Goal: Task Accomplishment & Management: Manage account settings

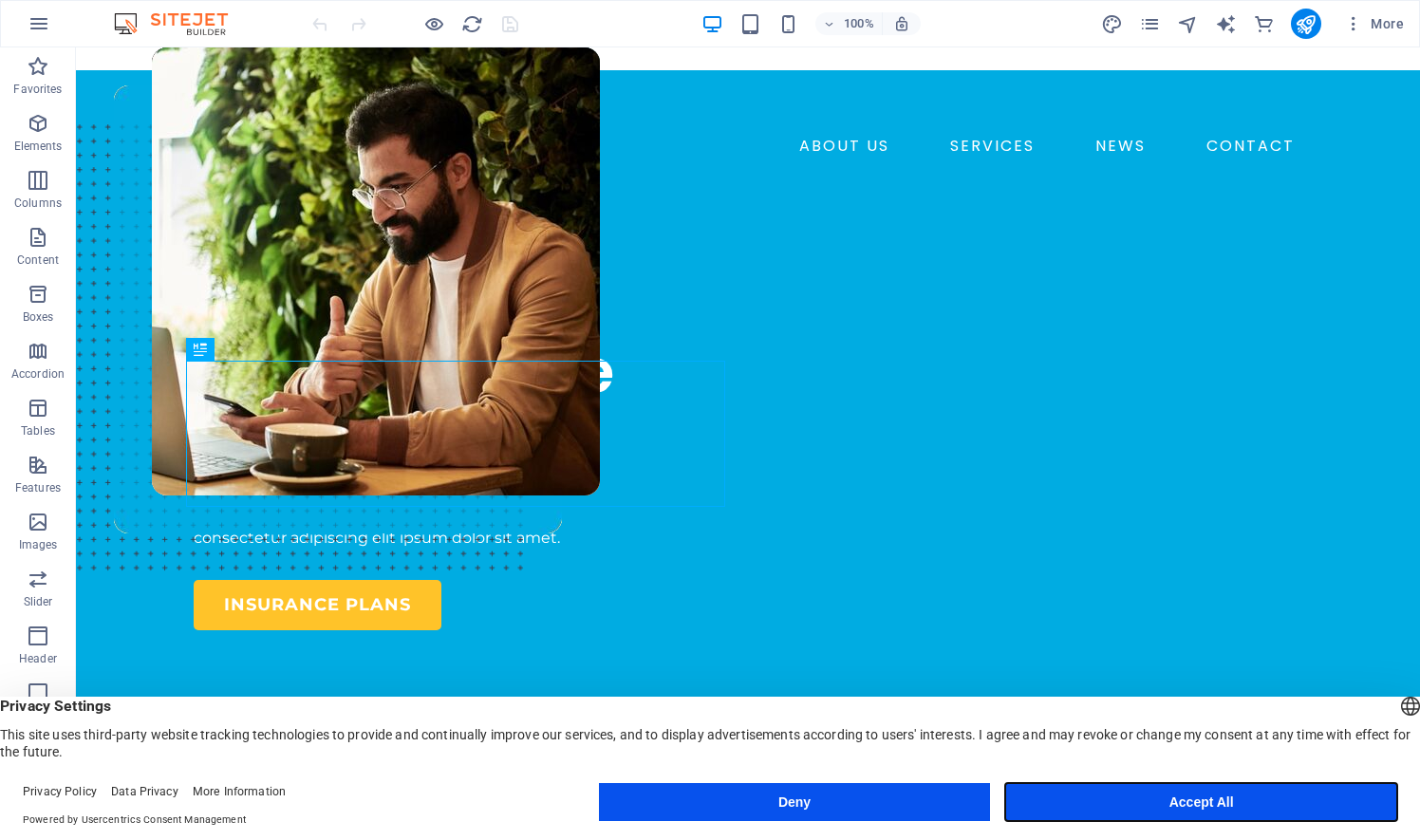
click at [1252, 801] on button "Accept All" at bounding box center [1201, 802] width 392 height 38
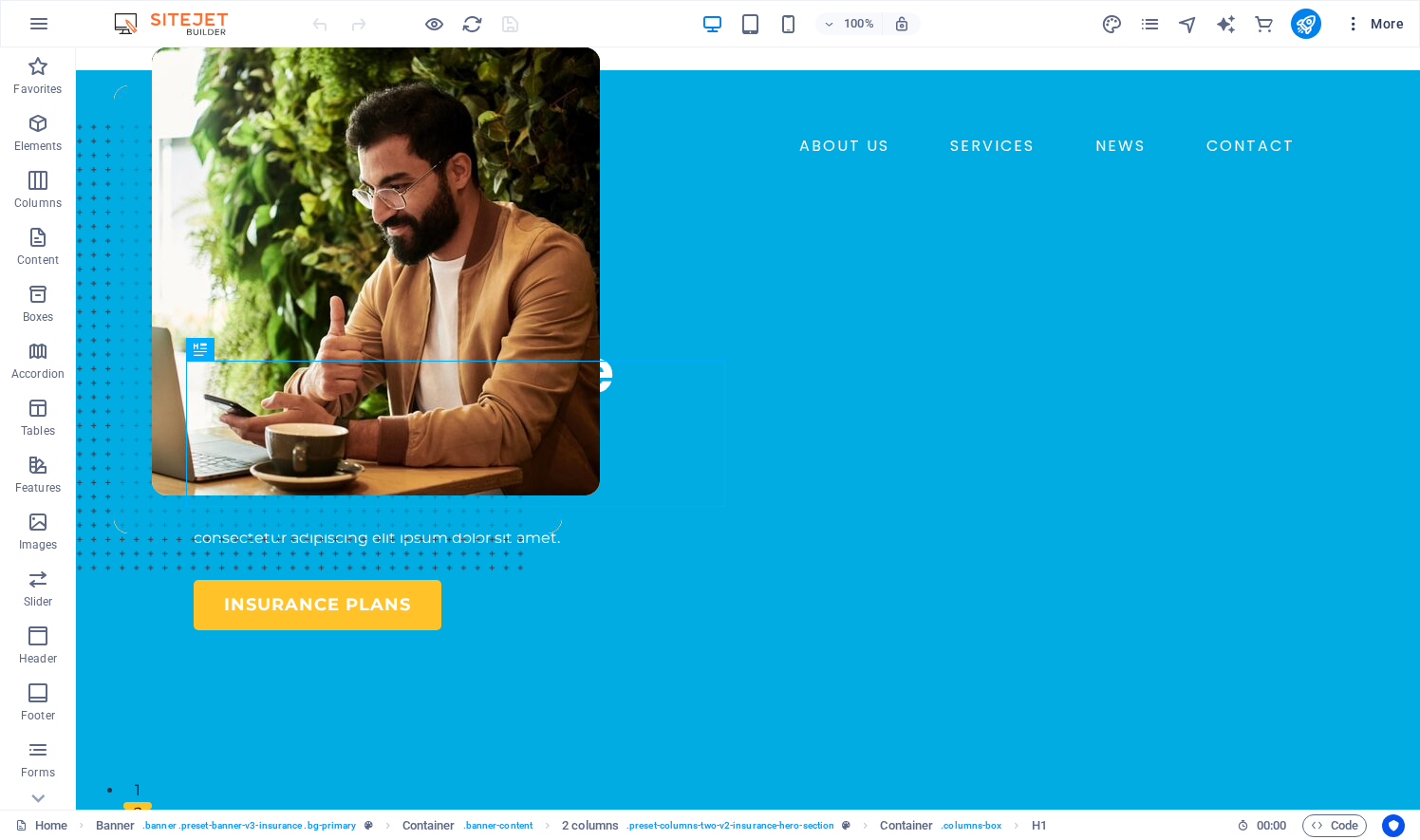
click at [1359, 18] on icon "button" at bounding box center [1353, 23] width 19 height 19
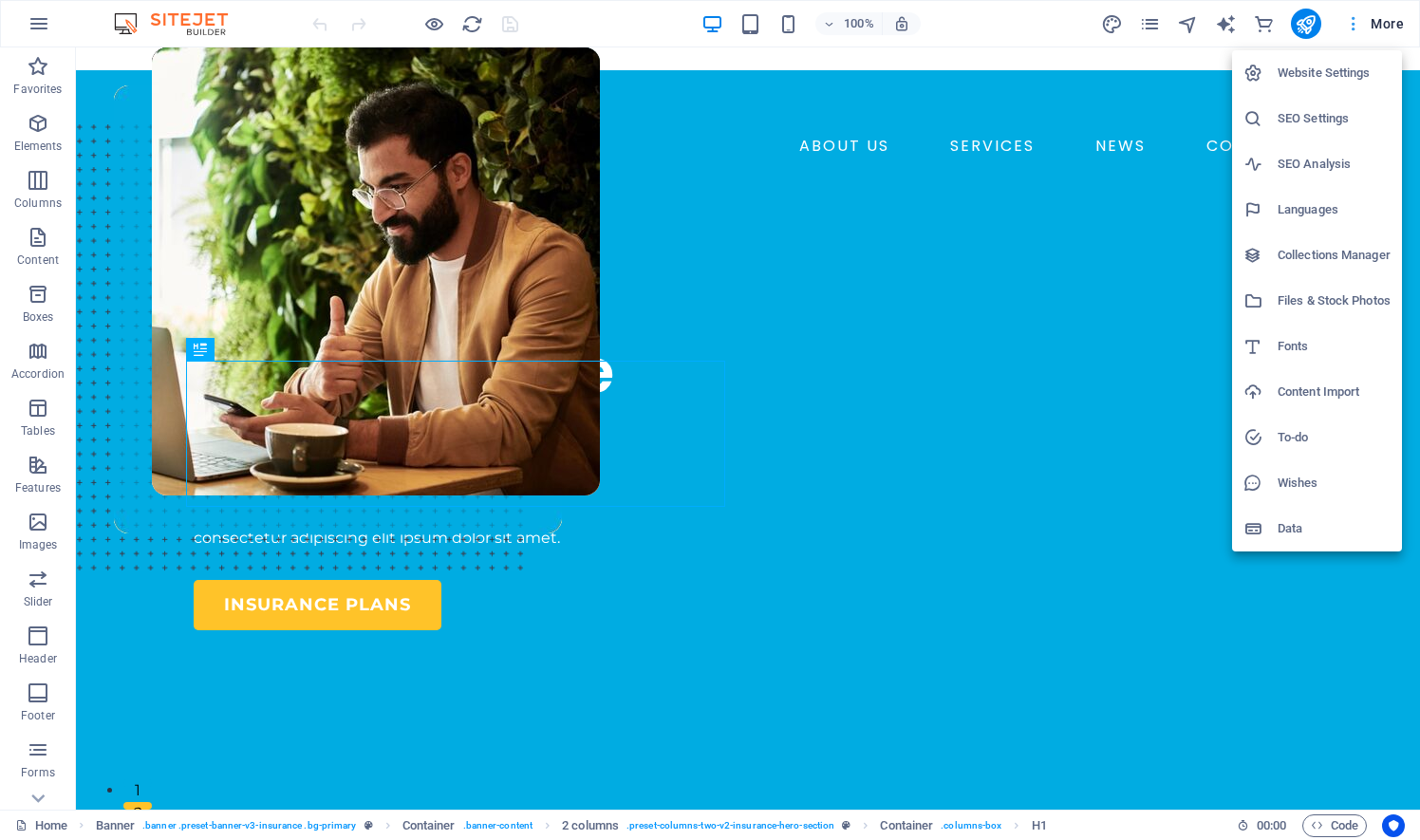
click at [1359, 18] on div at bounding box center [710, 420] width 1420 height 840
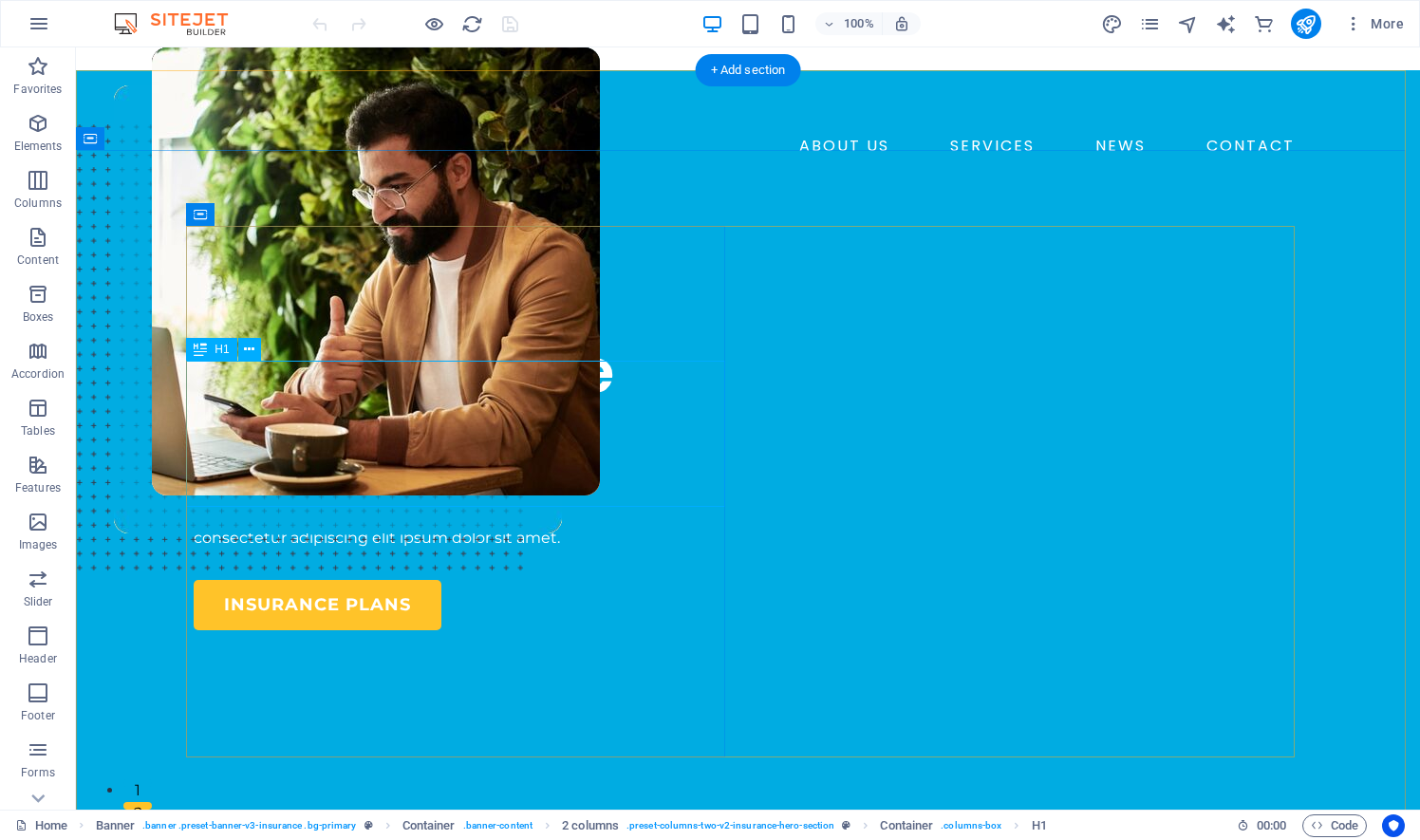
click at [367, 401] on div "Insuring More Responsibly" at bounding box center [463, 408] width 539 height 146
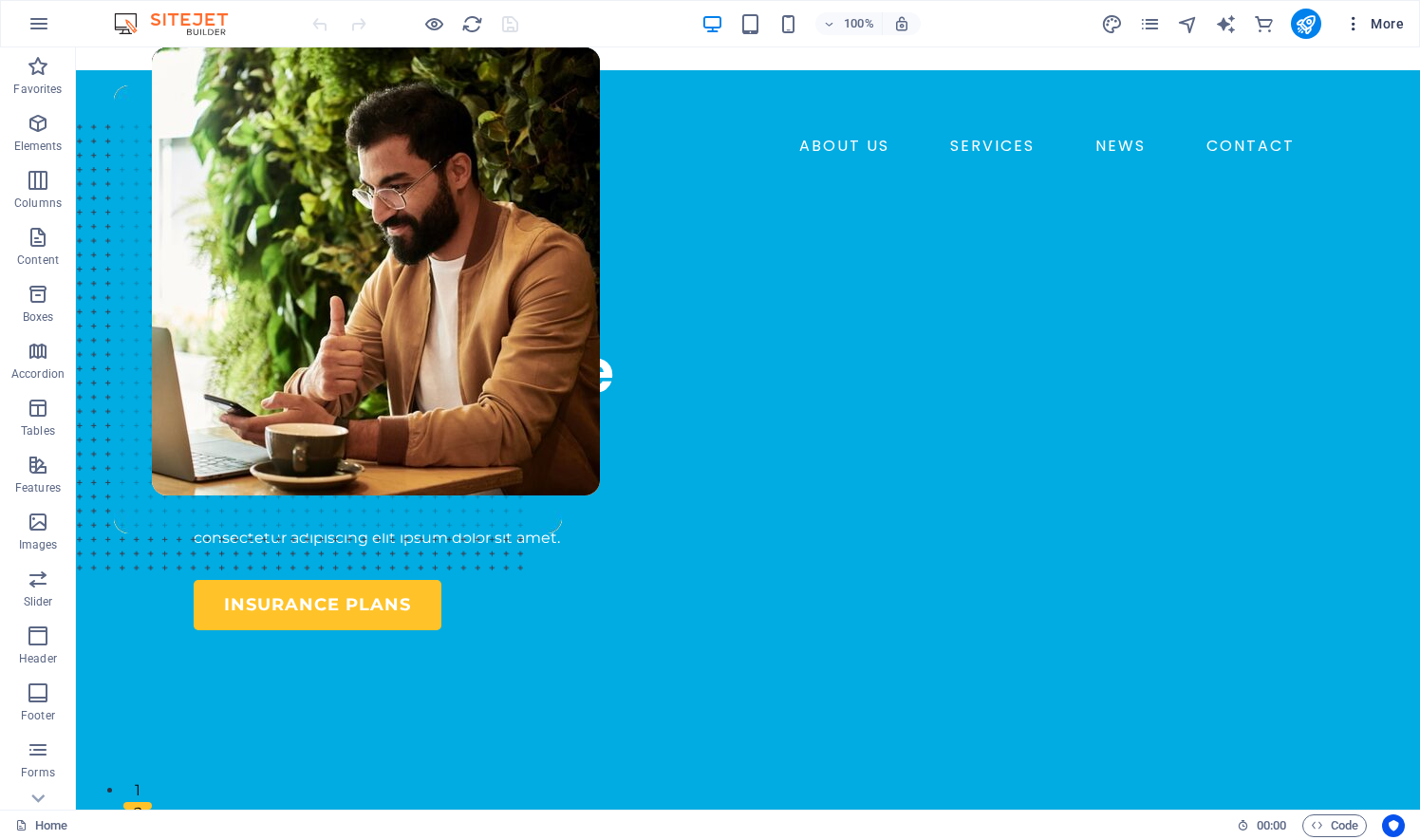
click at [1352, 19] on icon "button" at bounding box center [1353, 23] width 19 height 19
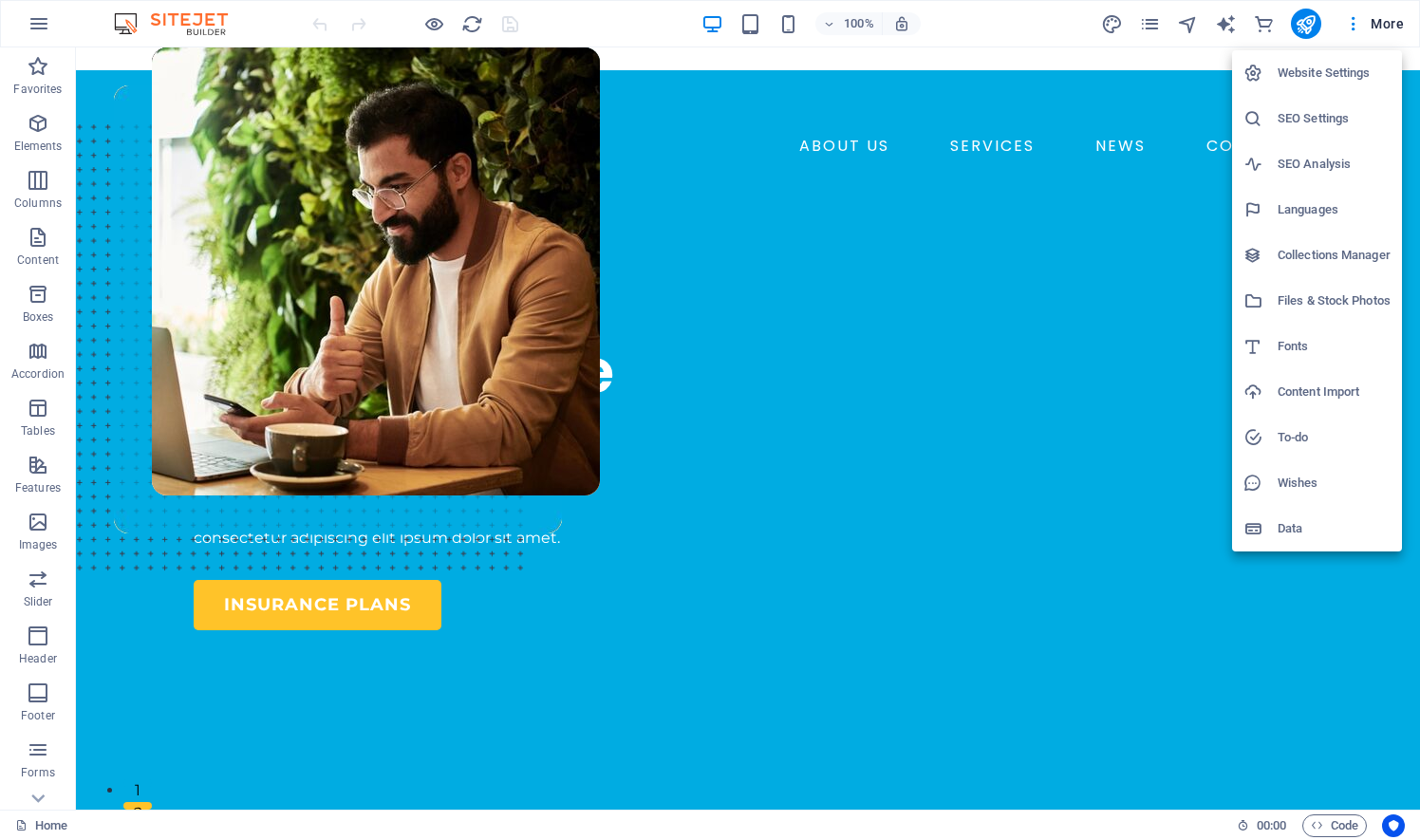
click at [1043, 13] on div at bounding box center [710, 420] width 1420 height 840
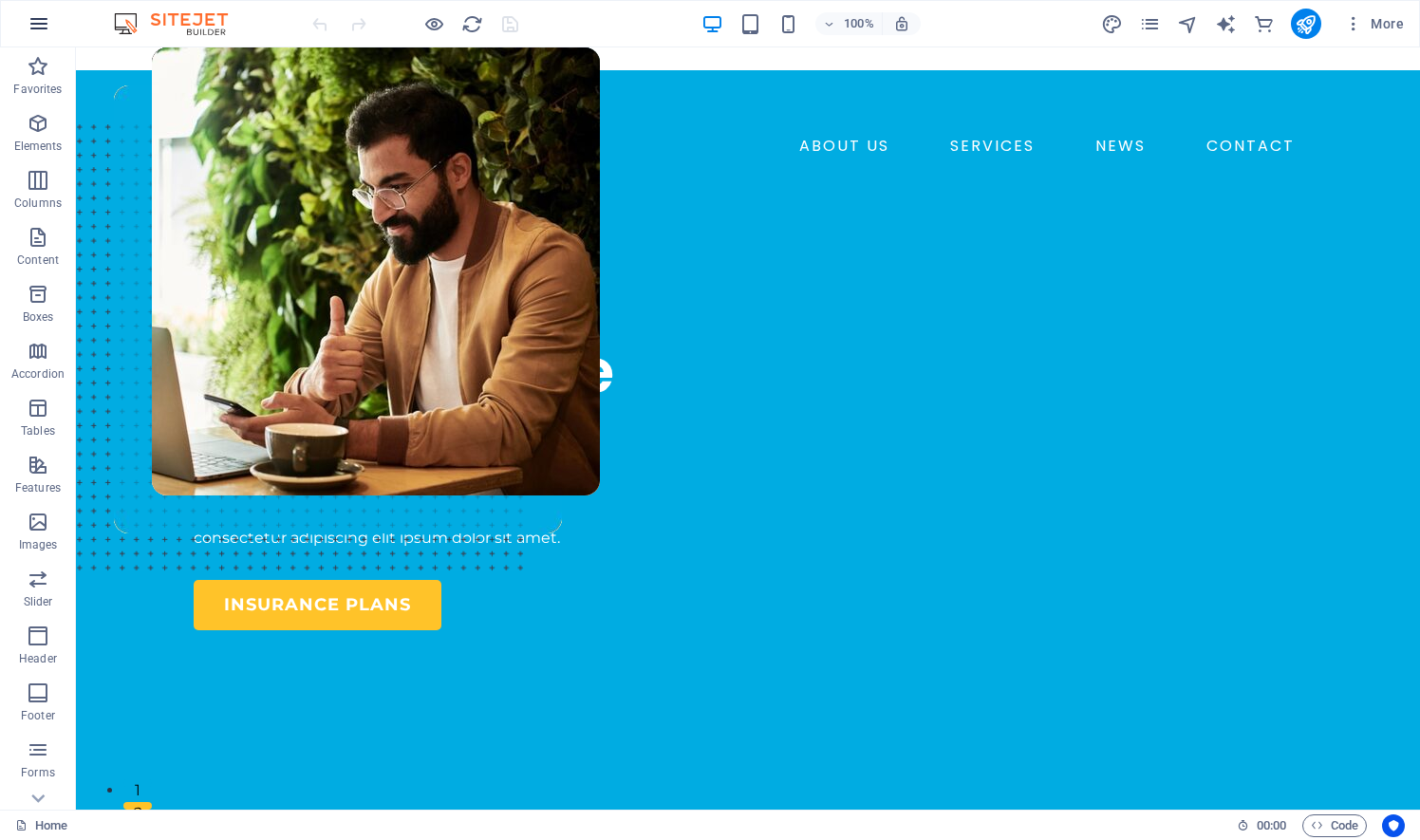
click at [40, 21] on icon "button" at bounding box center [38, 24] width 23 height 23
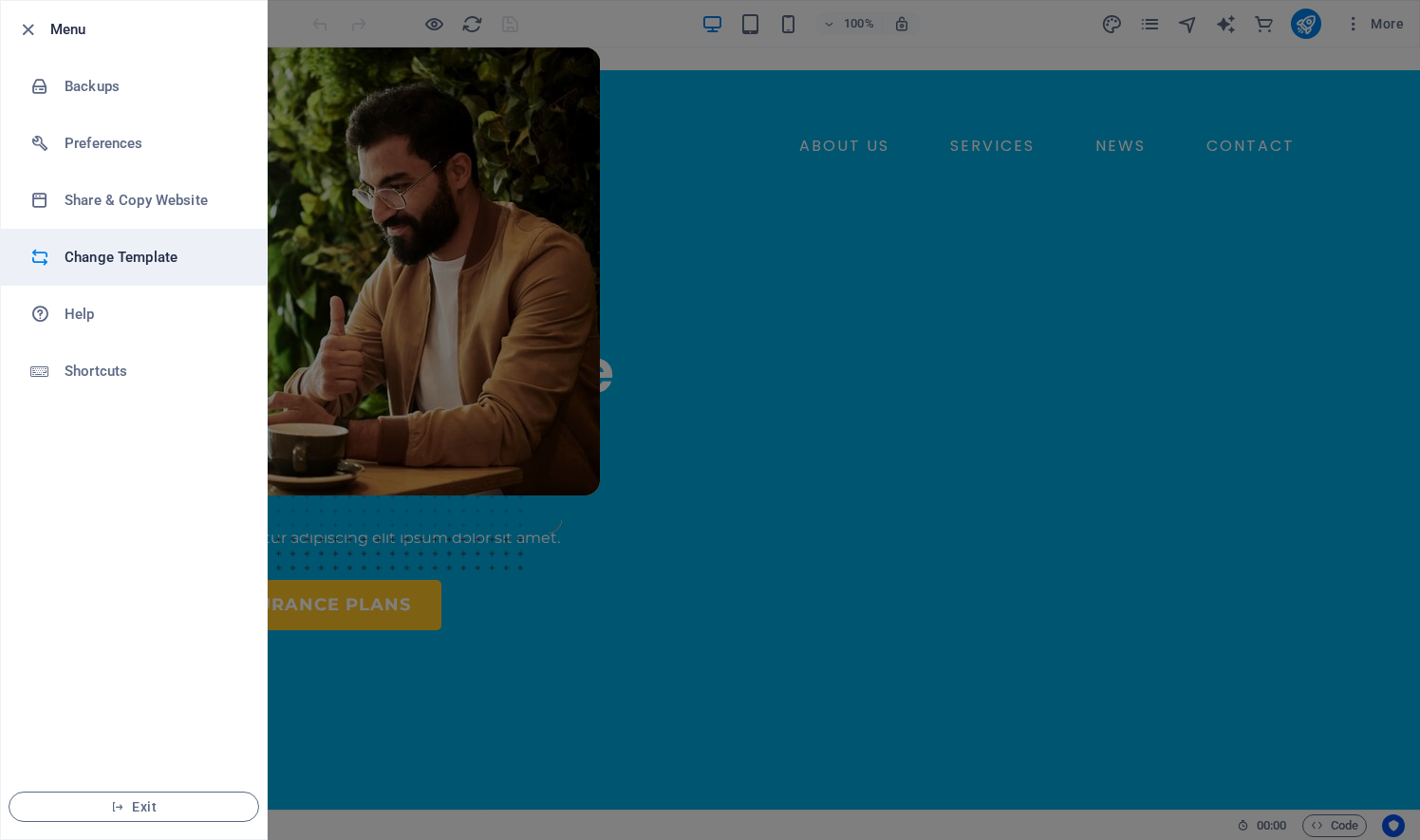
click at [119, 258] on h6 "Change Template" at bounding box center [153, 257] width 175 height 23
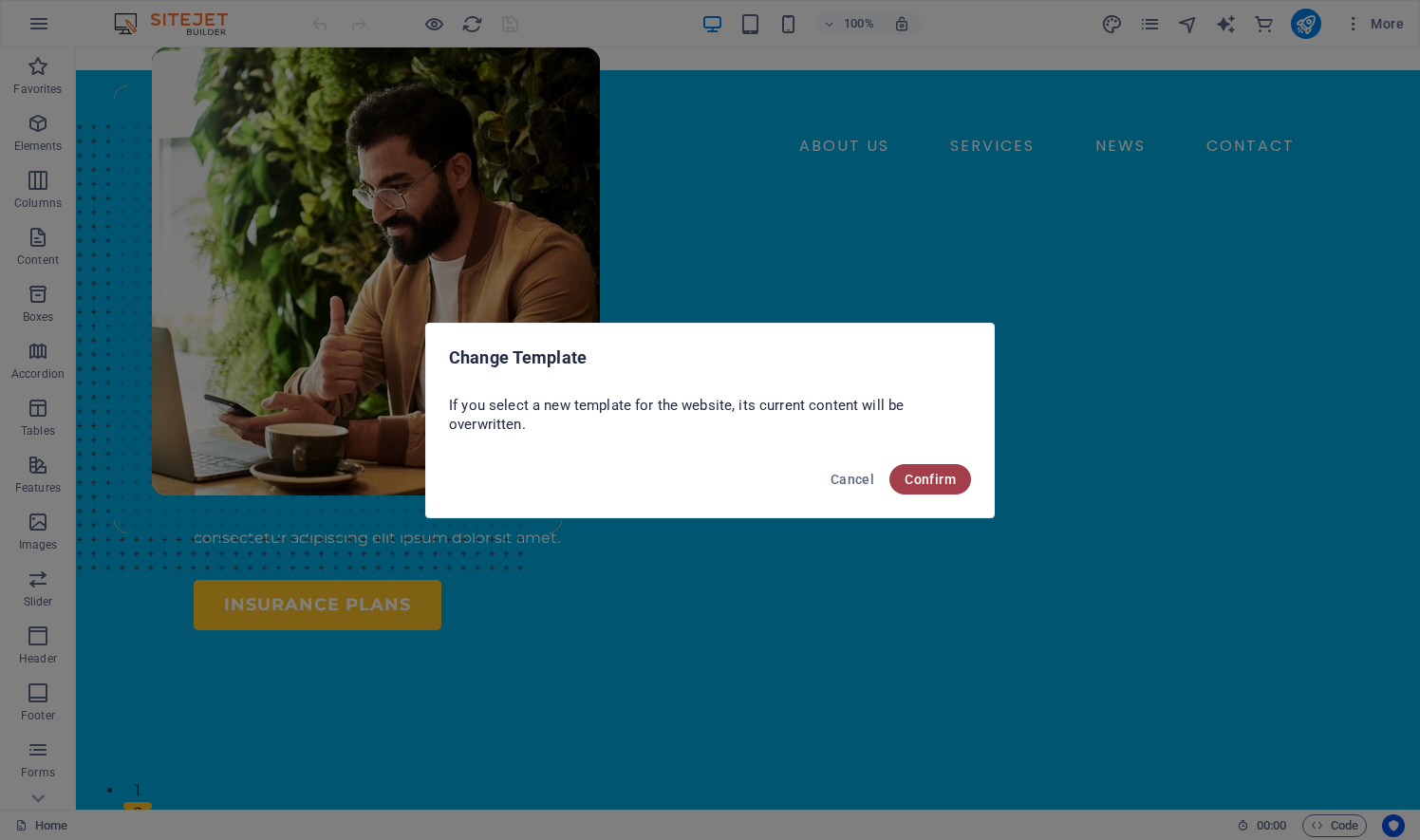
click at [936, 485] on span "Confirm" at bounding box center [931, 479] width 51 height 15
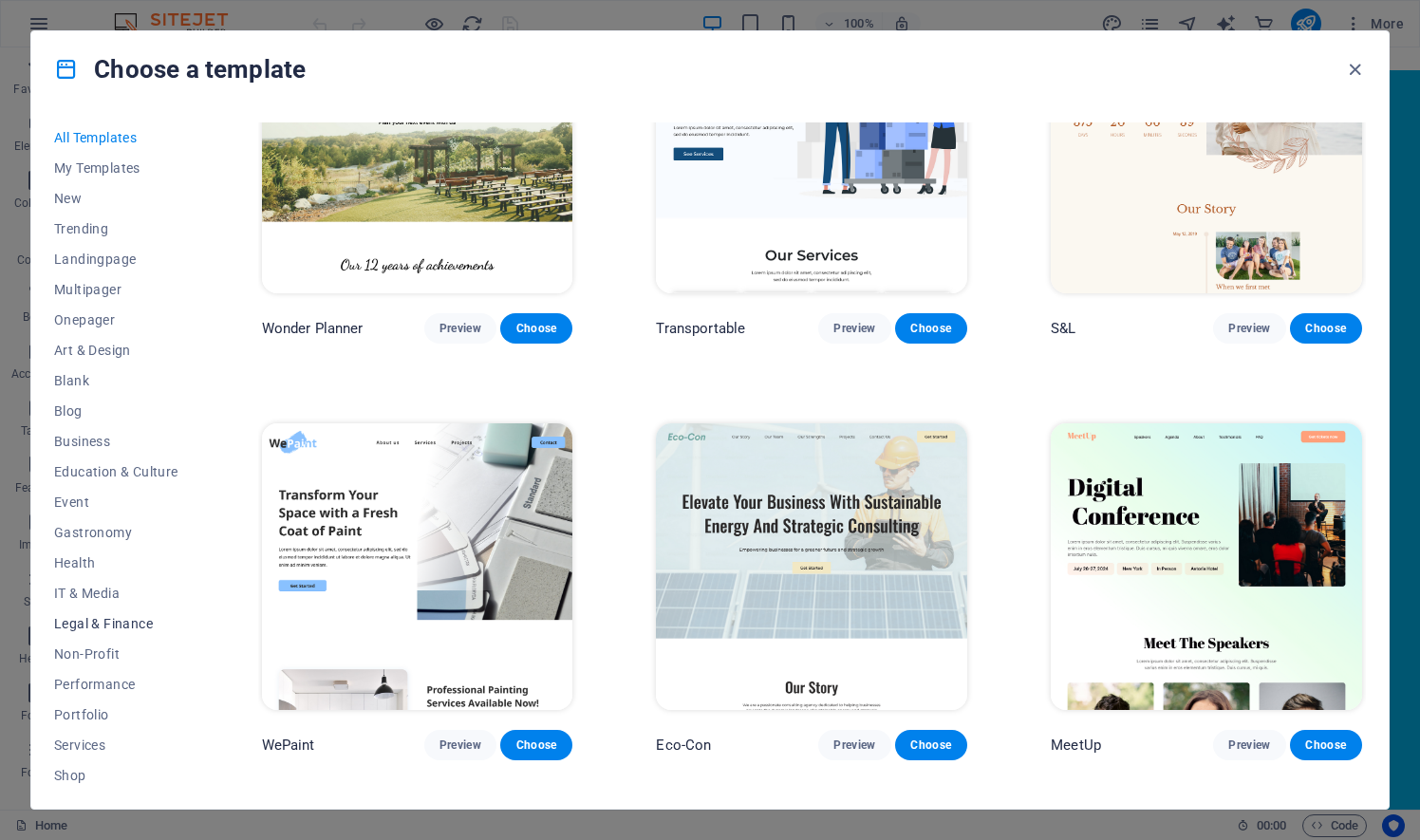
click at [112, 620] on span "Legal & Finance" at bounding box center [116, 623] width 124 height 15
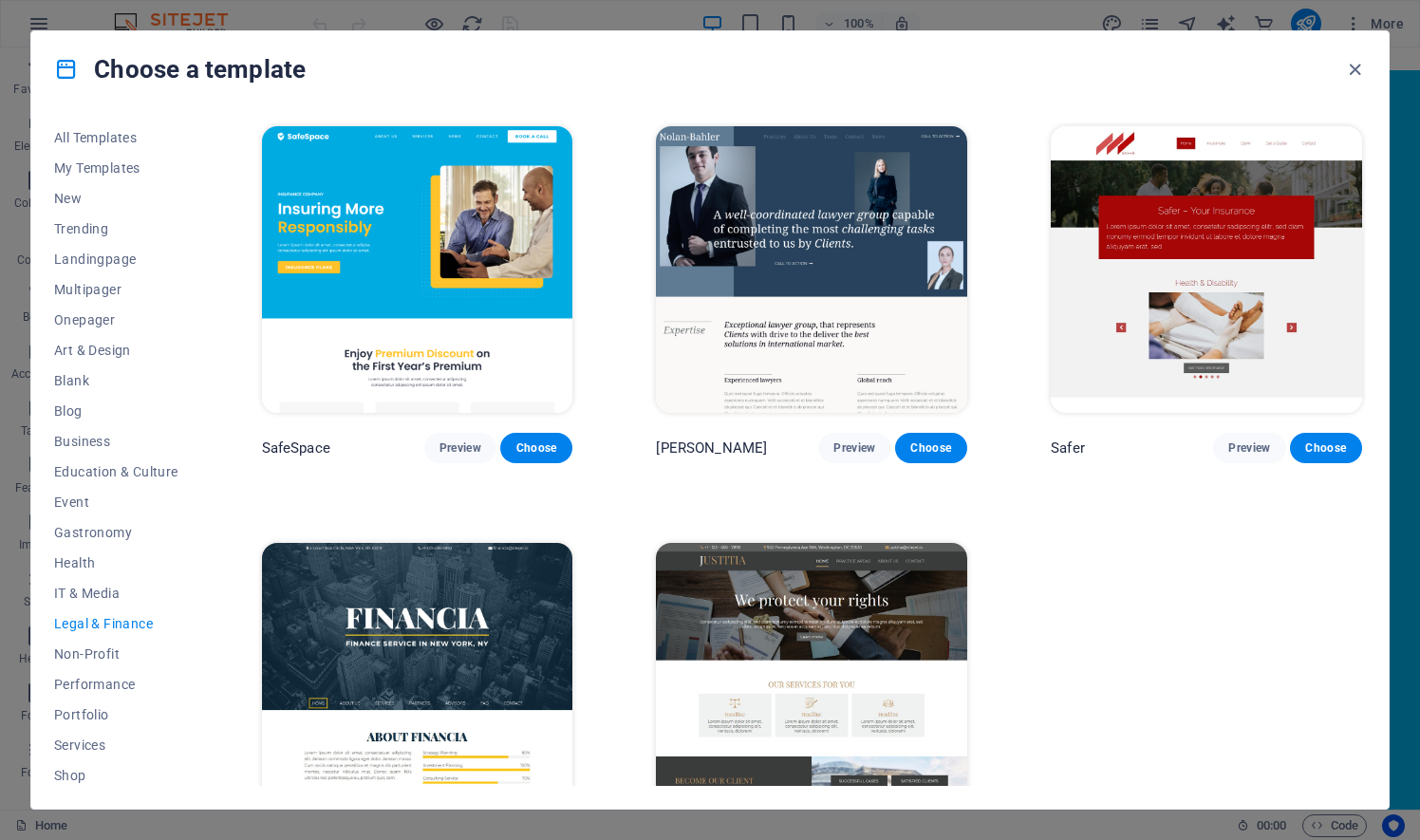
scroll to position [89, 0]
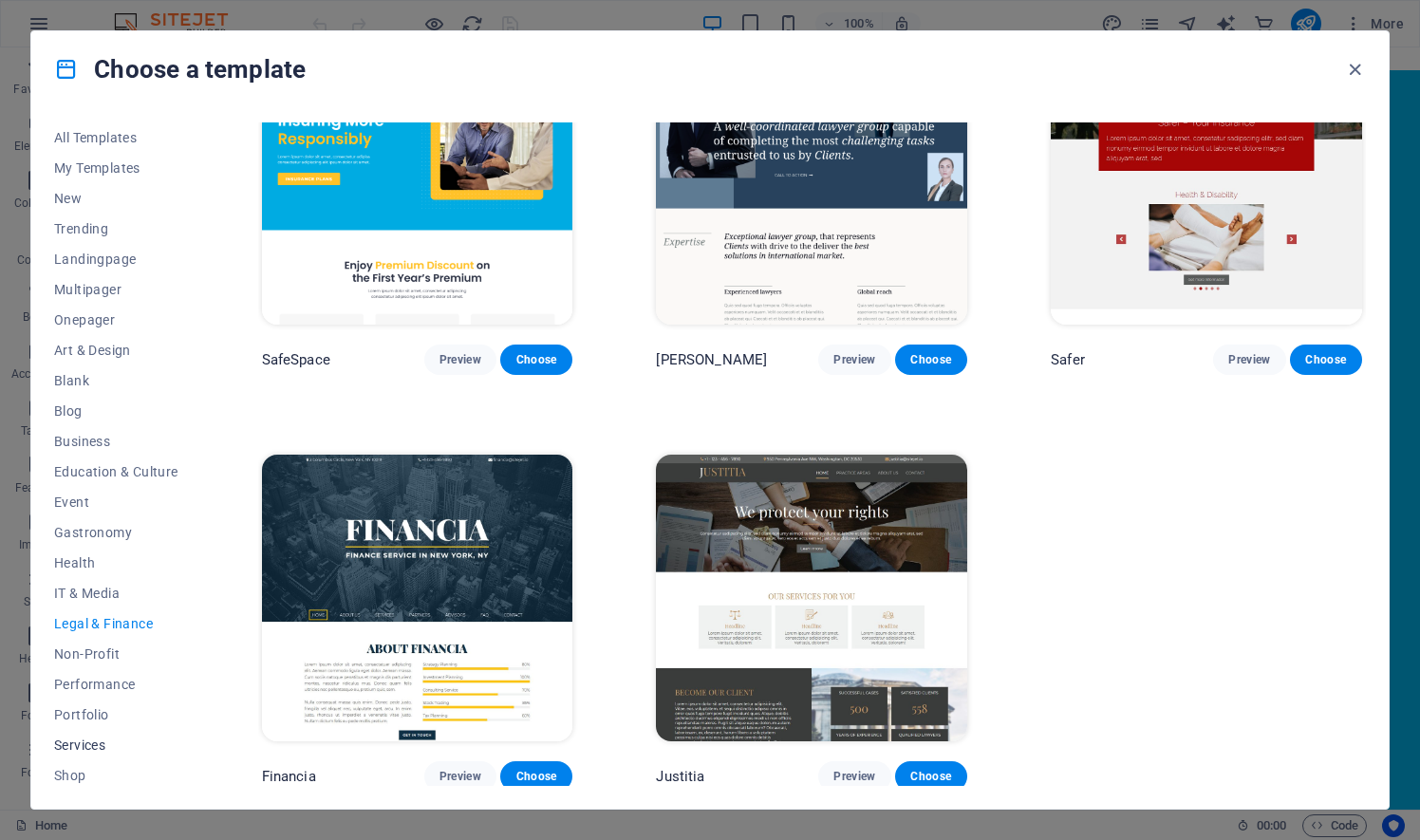
click at [88, 746] on span "Services" at bounding box center [116, 744] width 124 height 15
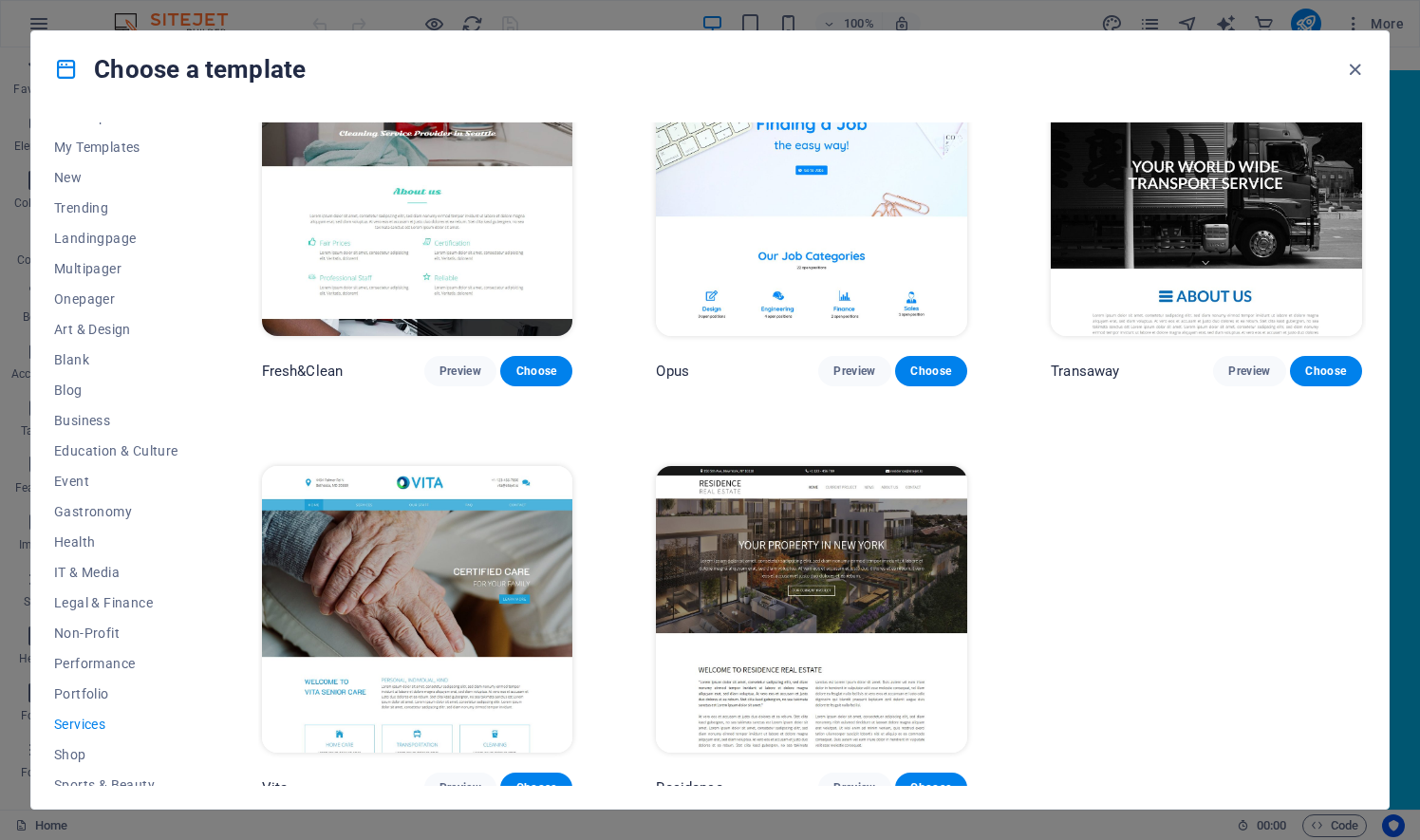
scroll to position [0, 0]
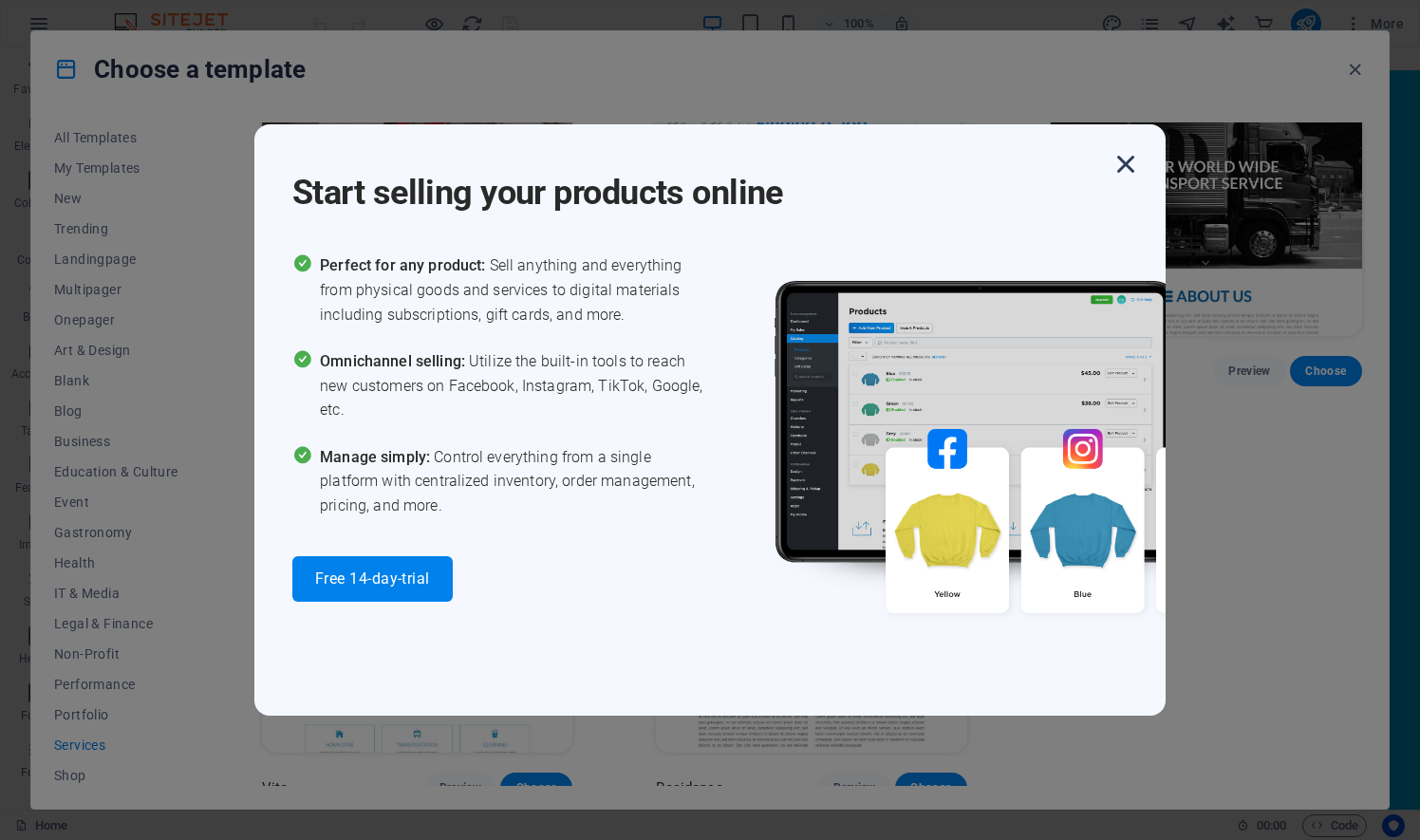
click at [1133, 163] on icon "button" at bounding box center [1126, 163] width 34 height 34
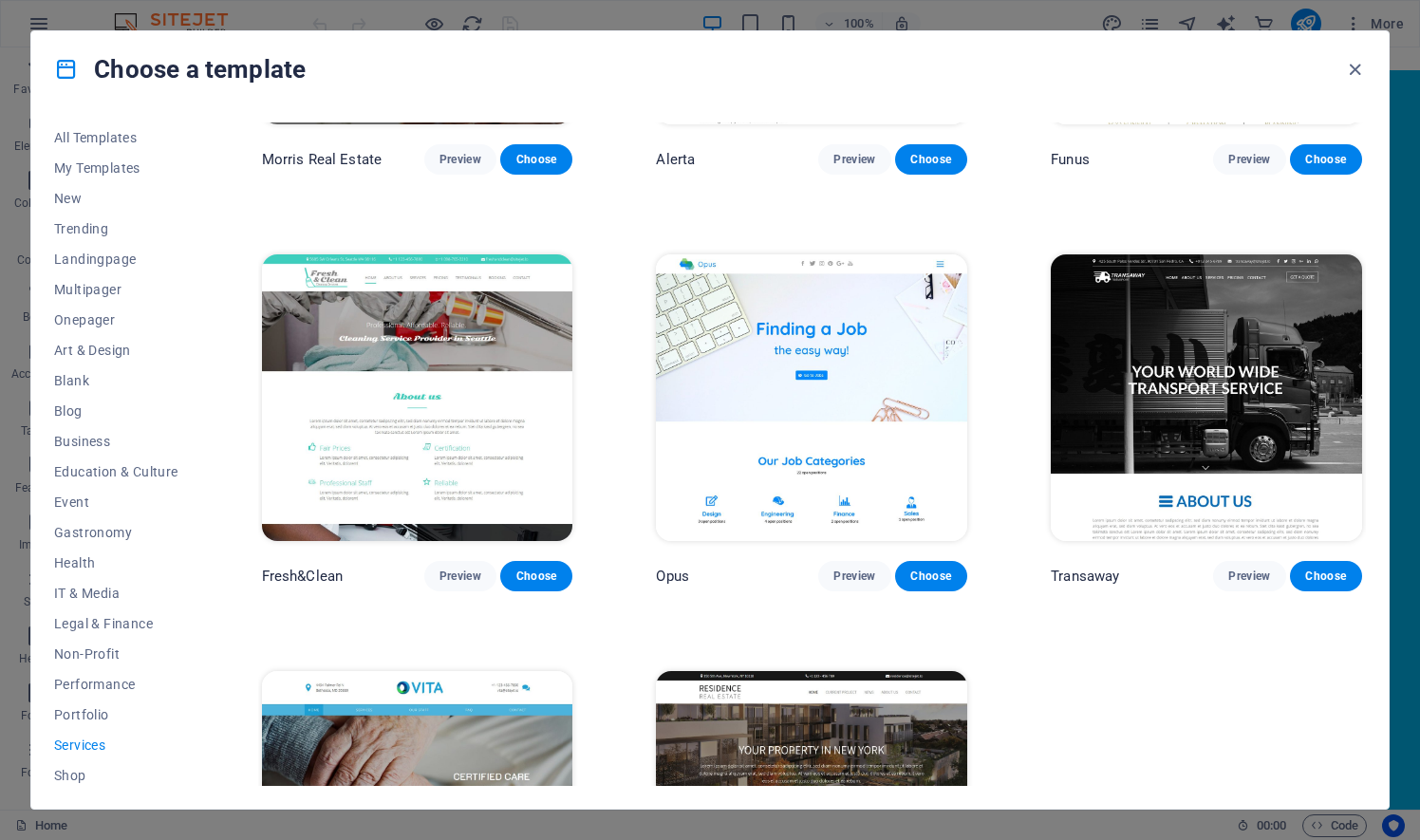
scroll to position [1956, 0]
click at [108, 140] on span "All Templates" at bounding box center [116, 137] width 124 height 15
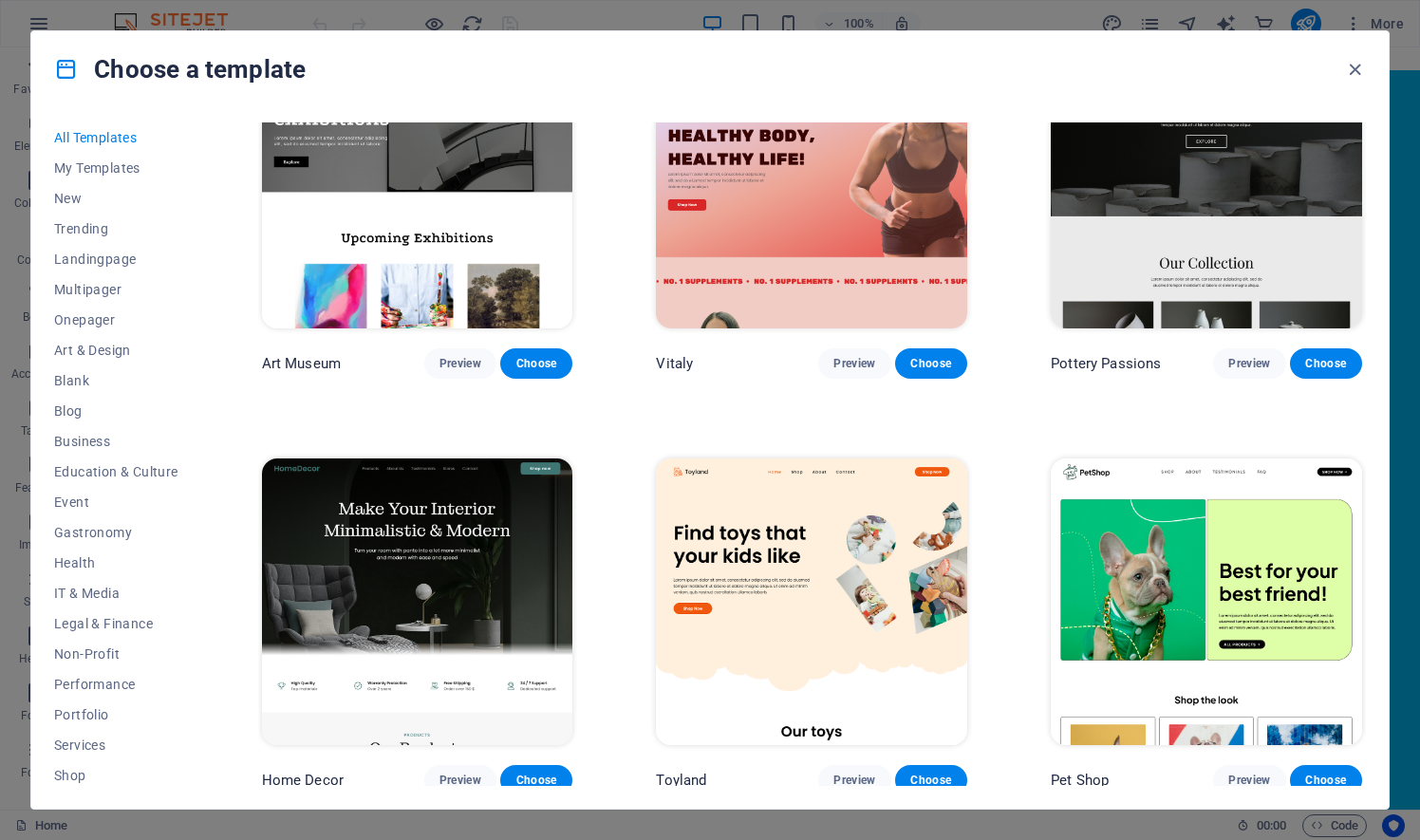
scroll to position [0, 0]
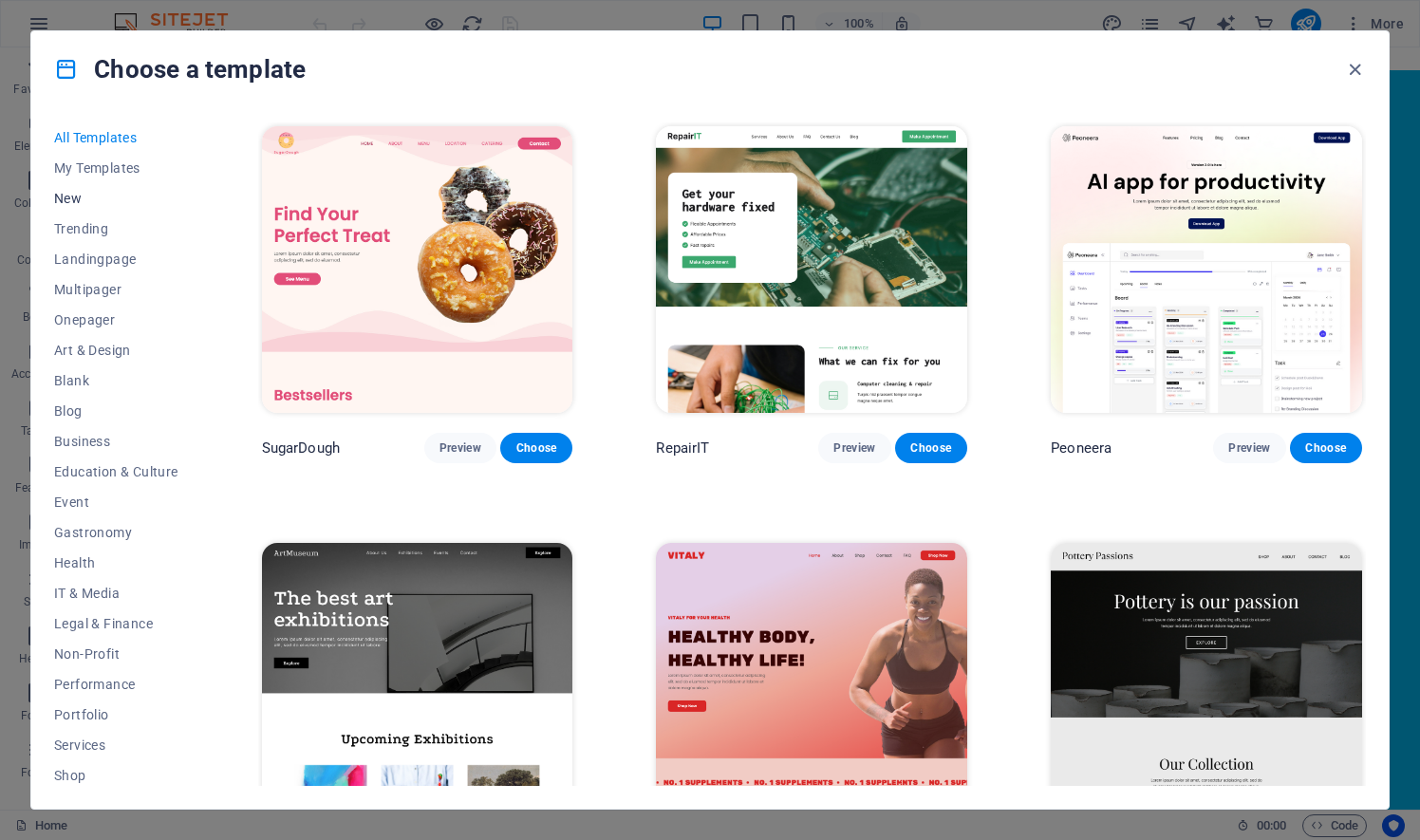
click at [74, 194] on span "New" at bounding box center [116, 198] width 124 height 15
click at [80, 203] on span "New" at bounding box center [116, 198] width 124 height 15
click at [78, 377] on span "Business" at bounding box center [116, 378] width 124 height 15
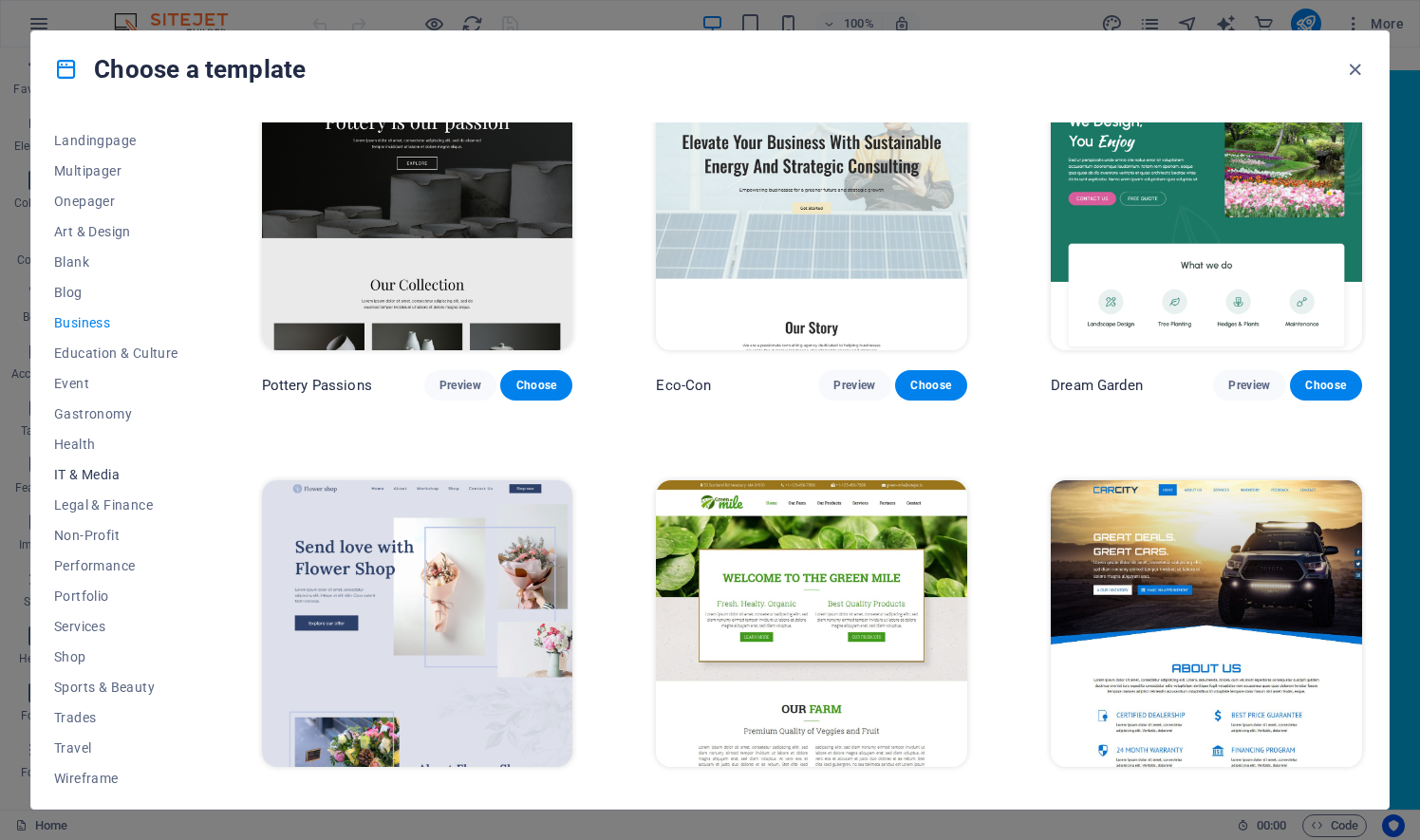
scroll to position [125, 0]
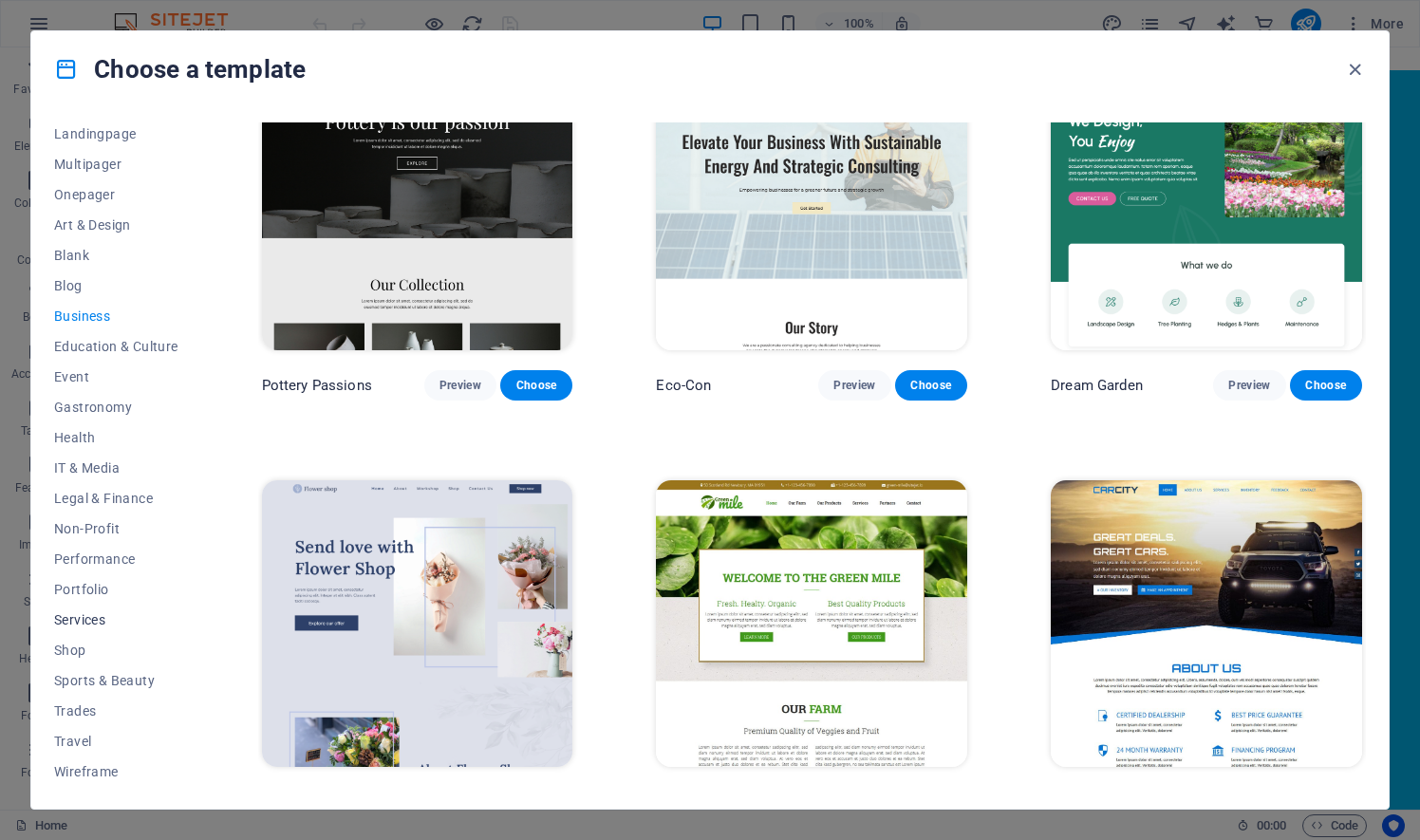
click at [93, 613] on span "Services" at bounding box center [116, 619] width 124 height 15
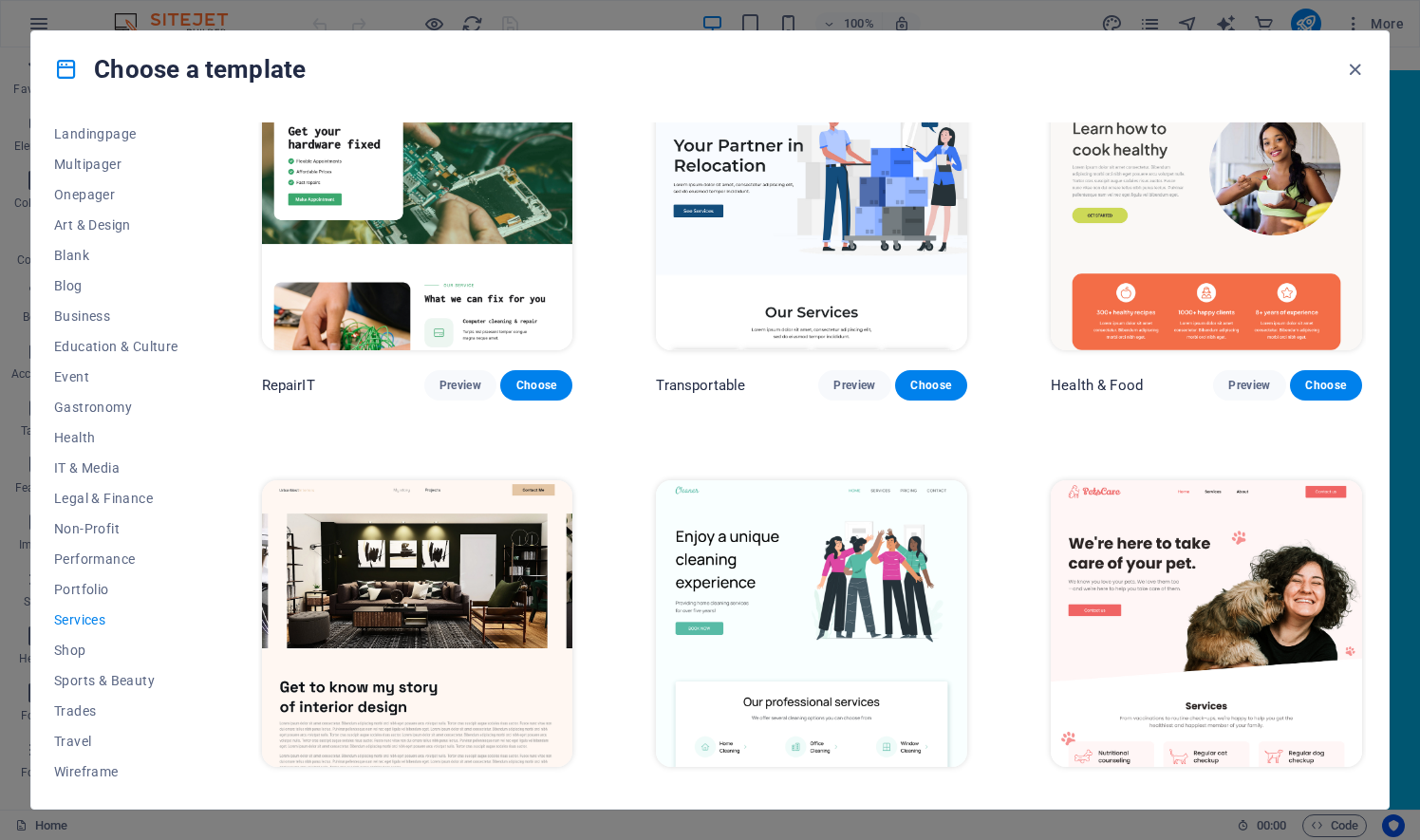
drag, startPoint x: 612, startPoint y: 454, endPoint x: 602, endPoint y: 420, distance: 35.4
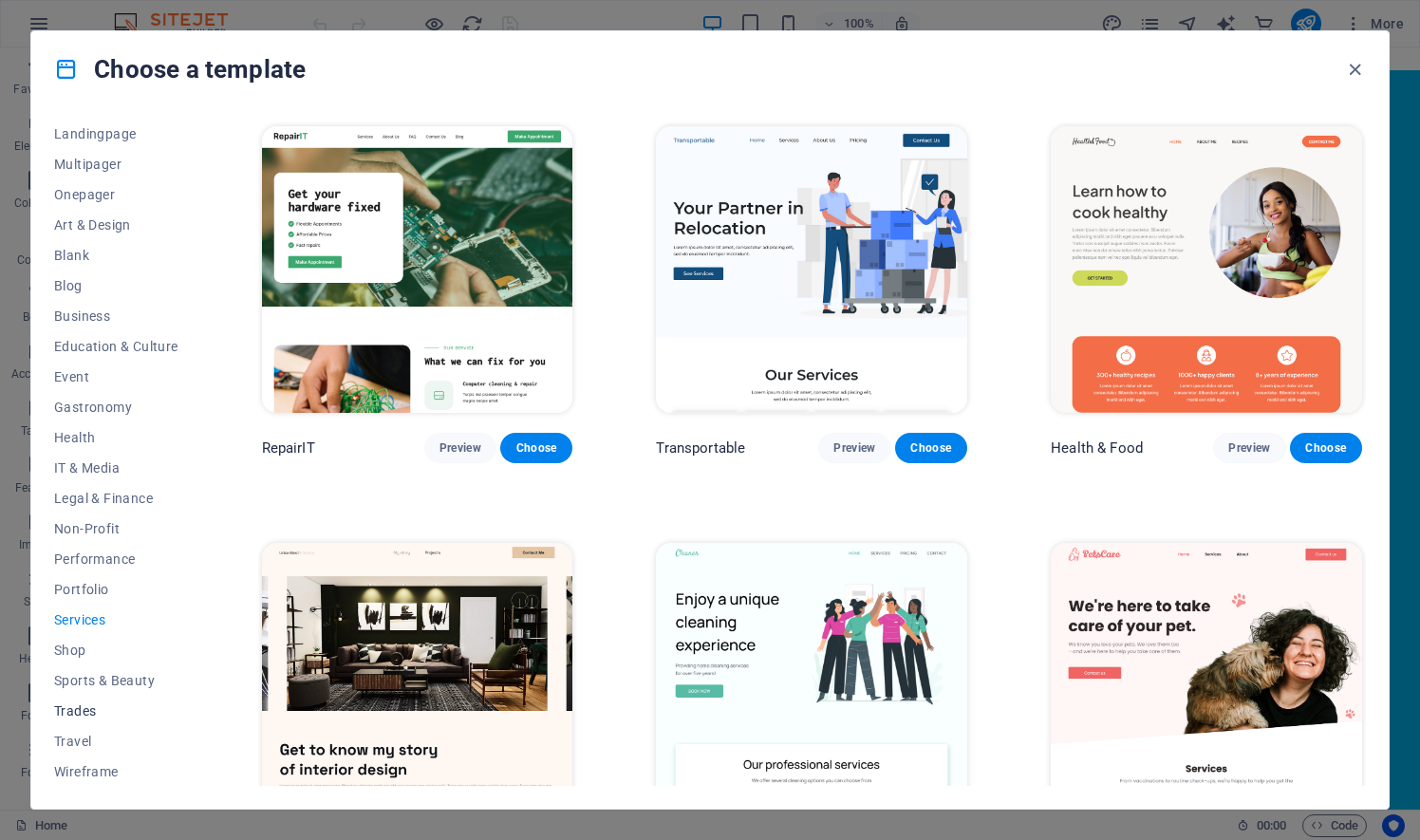
click at [79, 703] on span "Trades" at bounding box center [116, 710] width 124 height 15
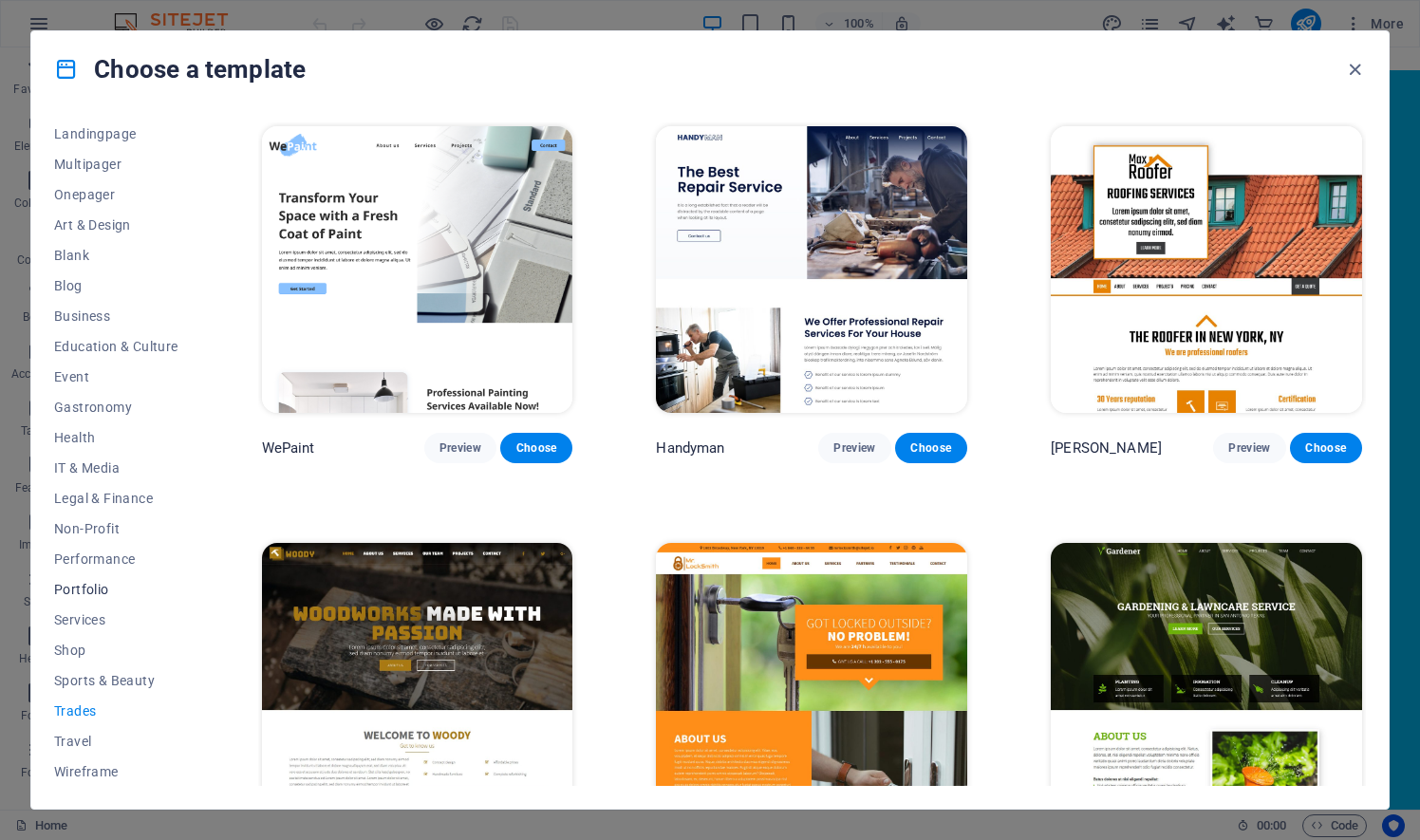
click at [96, 588] on span "Portfolio" at bounding box center [116, 589] width 124 height 15
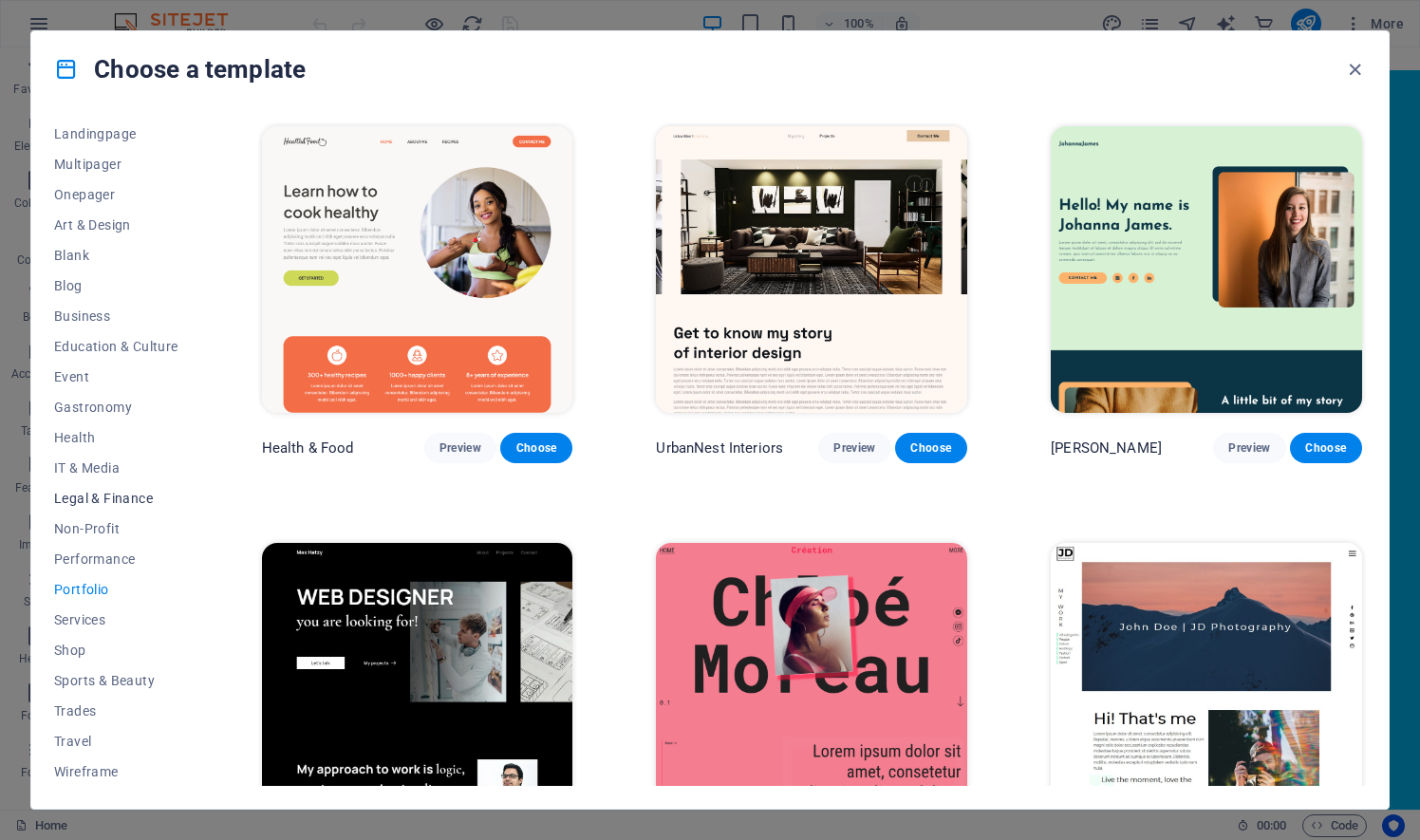
click at [117, 501] on span "Legal & Finance" at bounding box center [116, 497] width 124 height 15
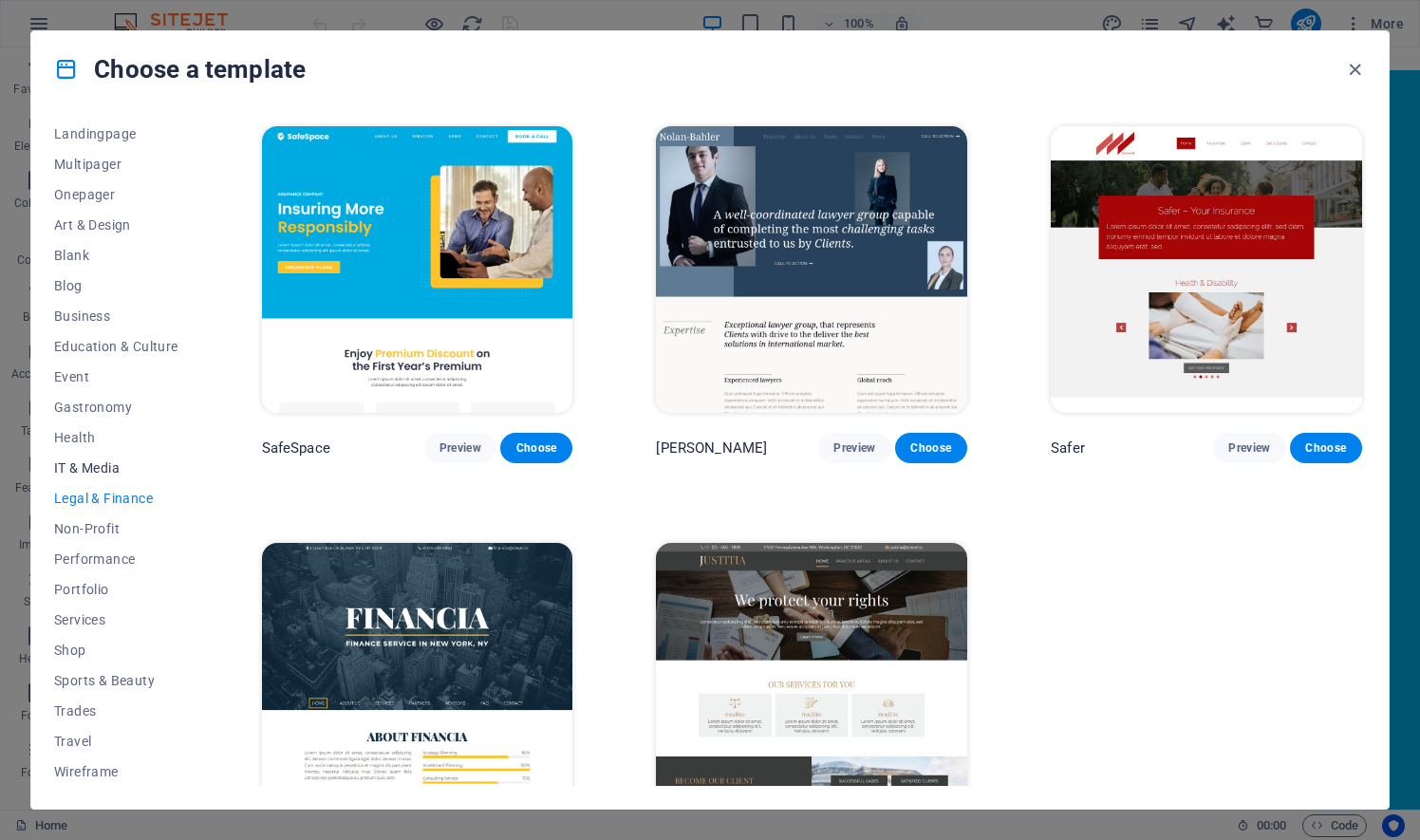
click at [97, 468] on span "IT & Media" at bounding box center [116, 467] width 124 height 15
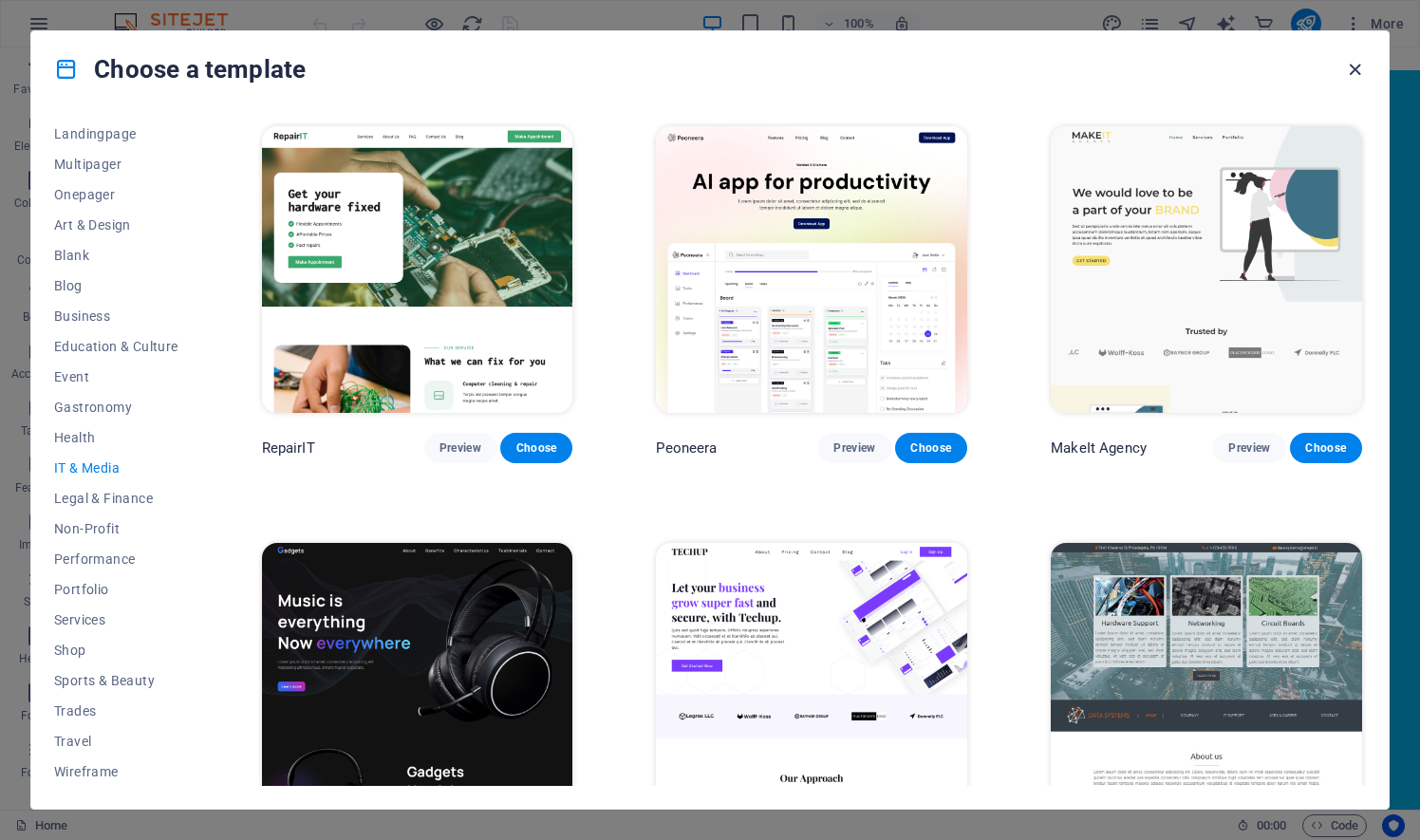
click at [1349, 66] on icon "button" at bounding box center [1355, 70] width 22 height 22
